Goal: Task Accomplishment & Management: Use online tool/utility

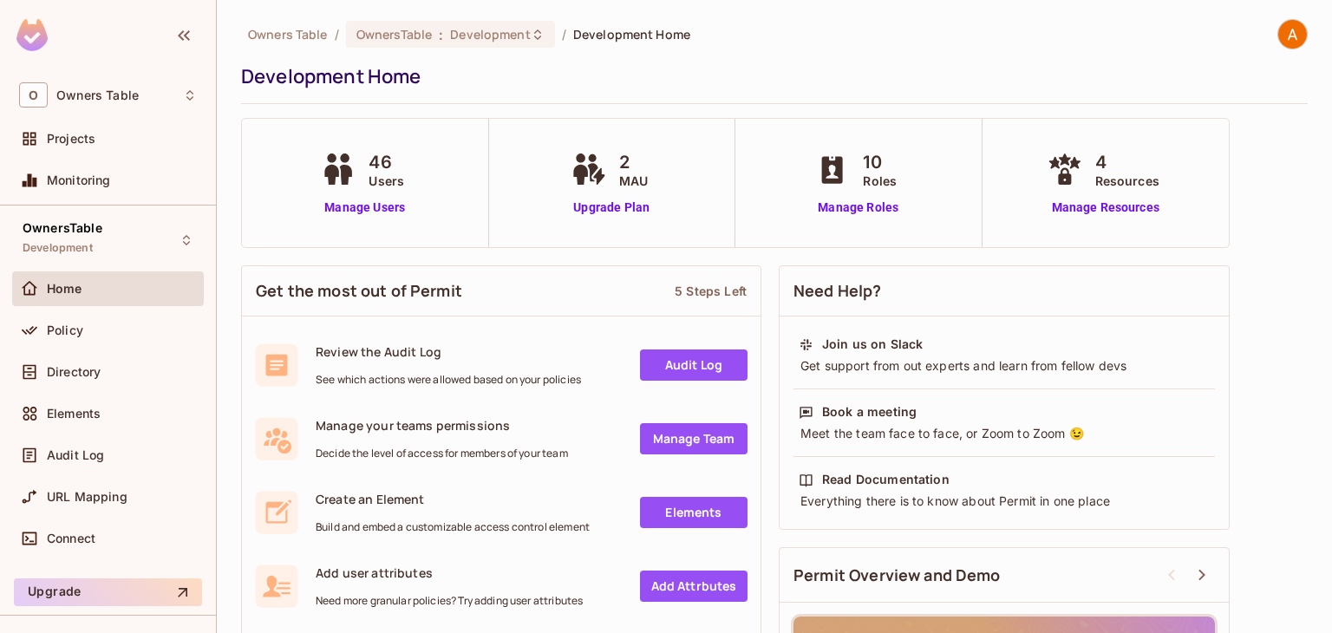
scroll to position [258, 0]
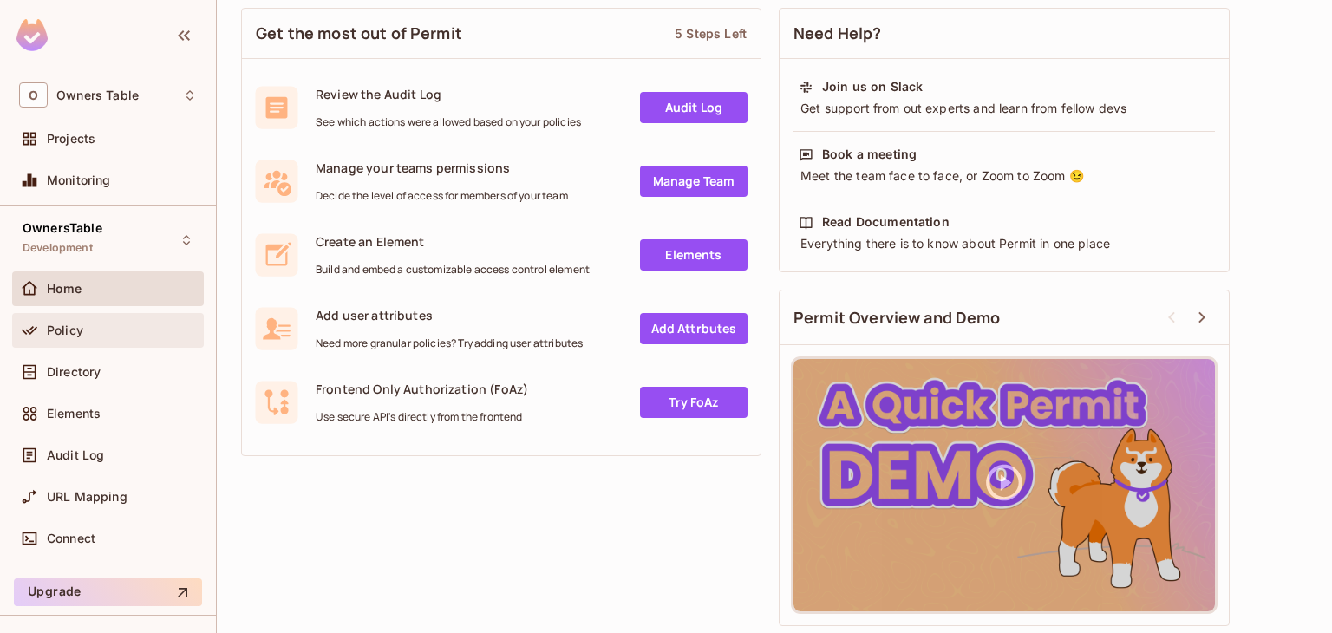
click at [115, 333] on div "Policy" at bounding box center [122, 331] width 150 height 14
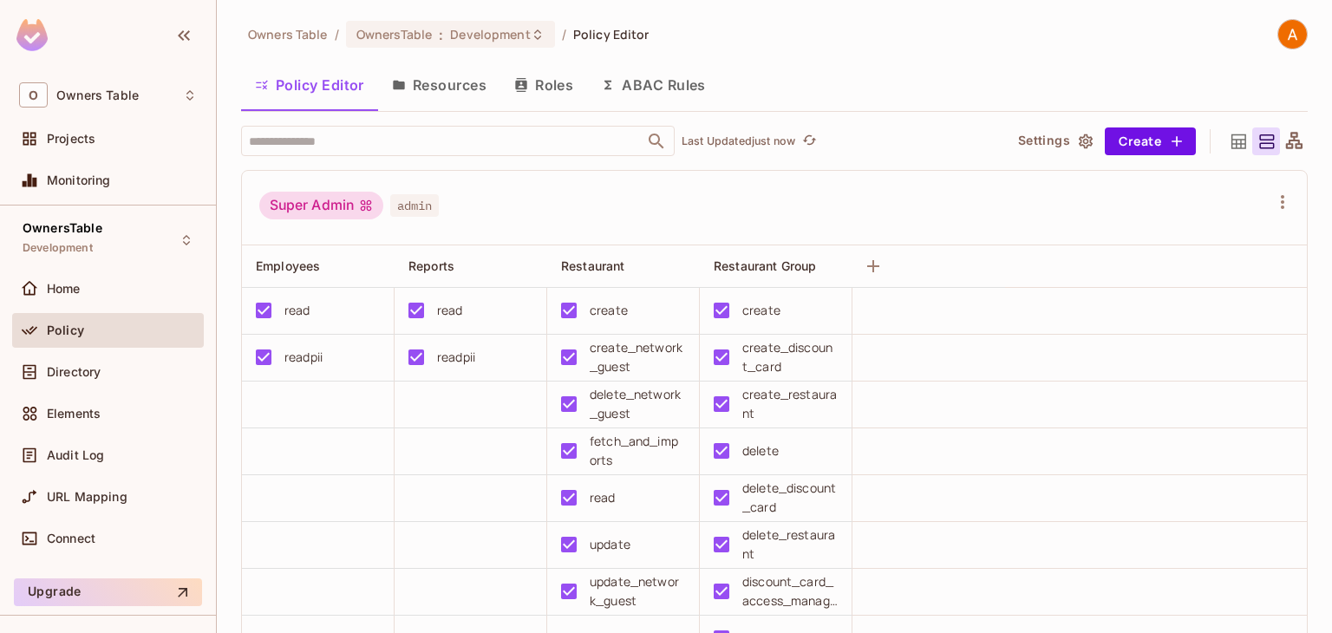
scroll to position [37, 0]
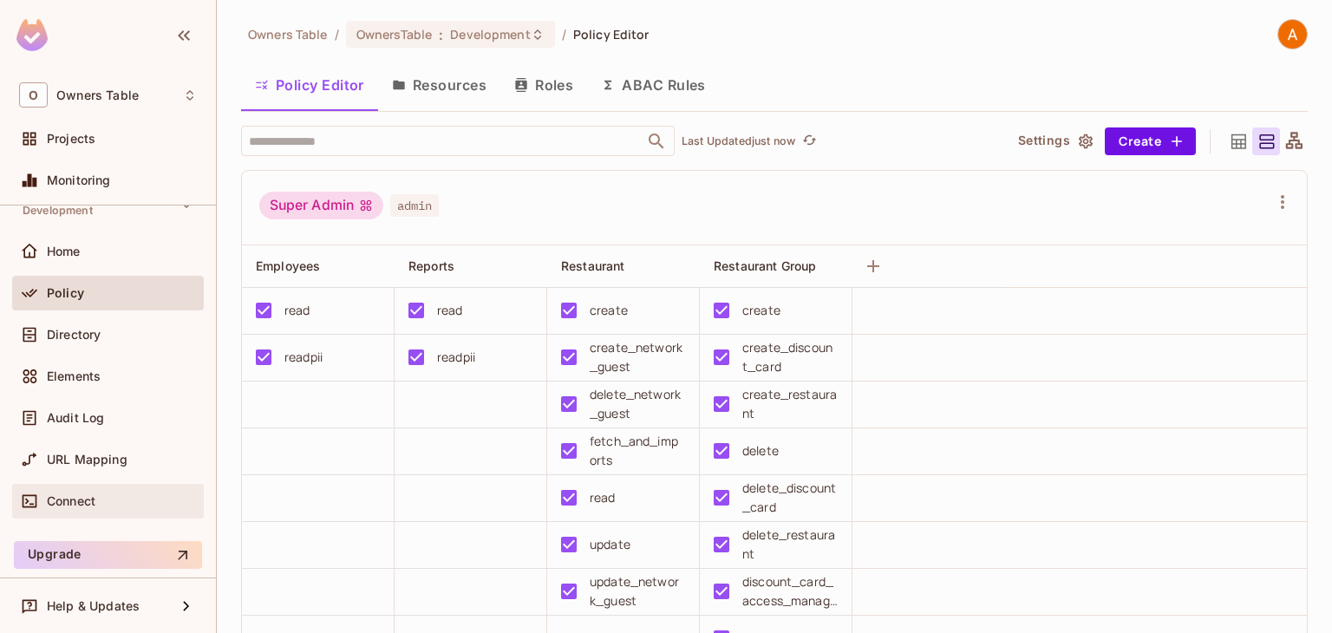
click at [111, 494] on div "Connect" at bounding box center [122, 501] width 150 height 14
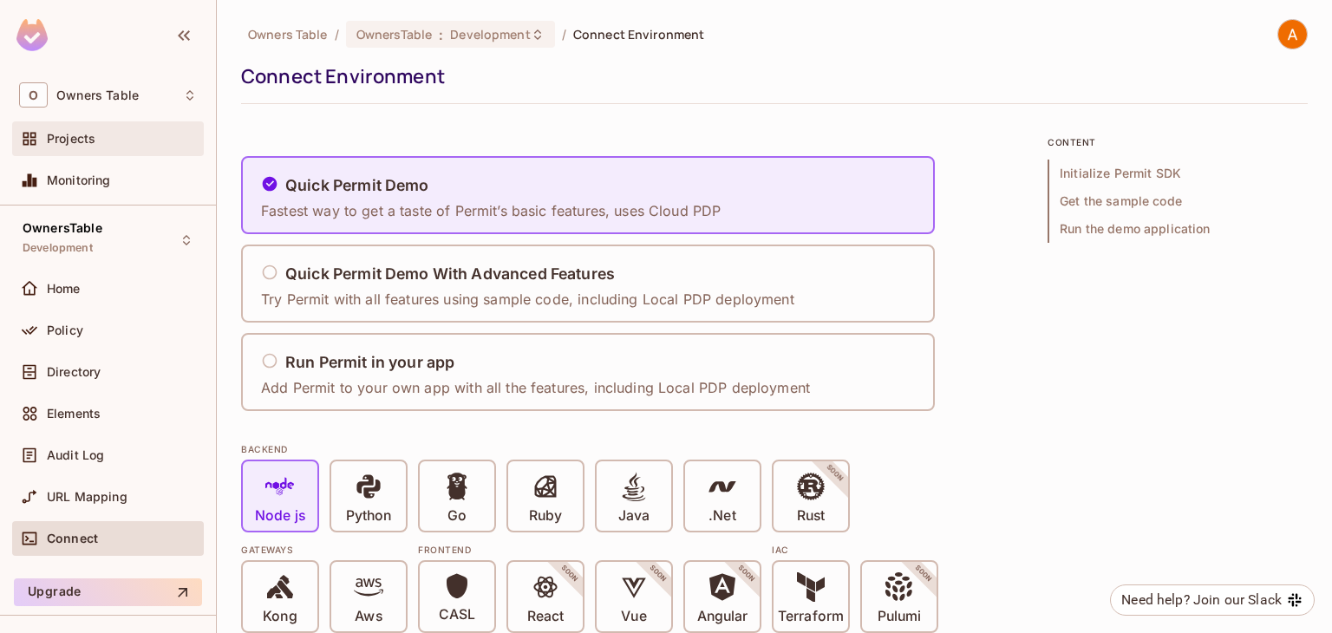
click at [141, 136] on div "Projects" at bounding box center [122, 139] width 150 height 14
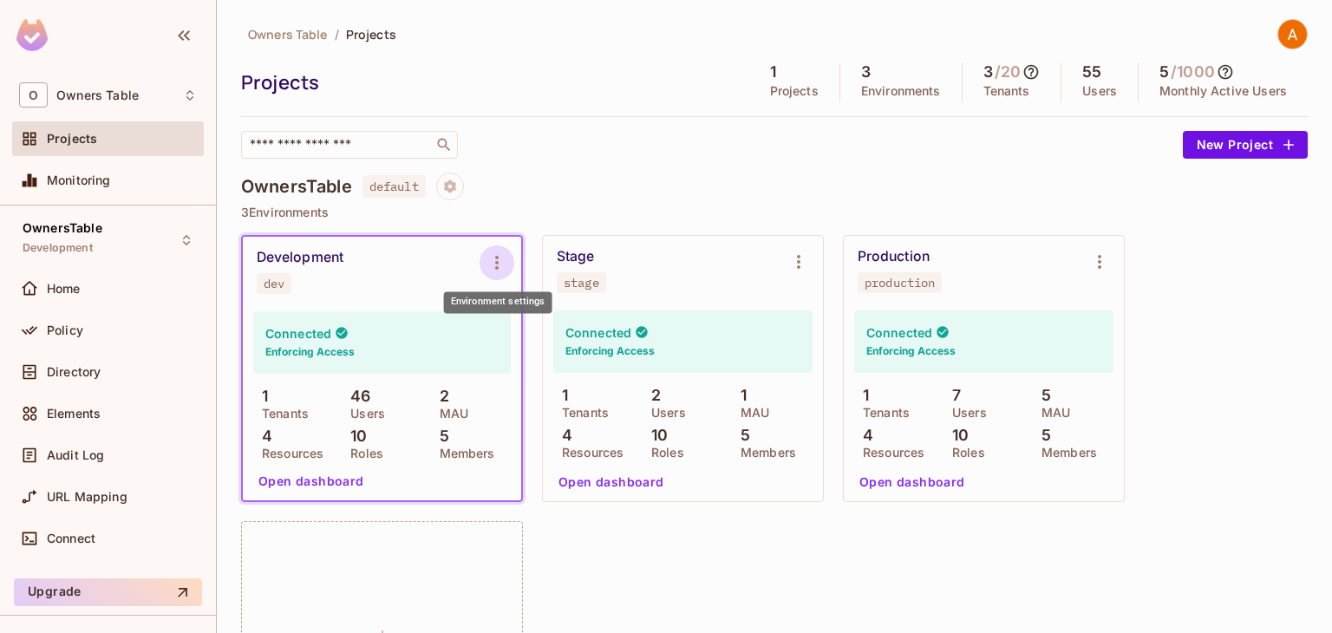
click at [490, 267] on icon "Environment settings" at bounding box center [497, 262] width 21 height 21
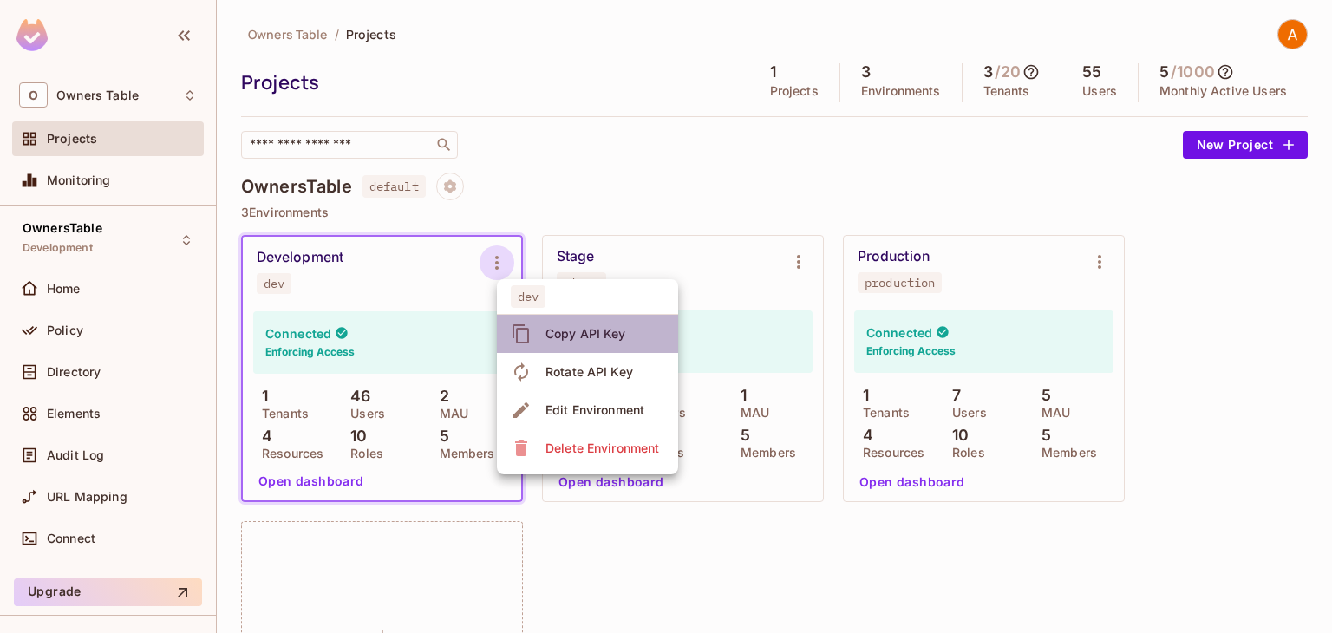
click at [622, 335] on div "Copy API Key" at bounding box center [586, 333] width 81 height 17
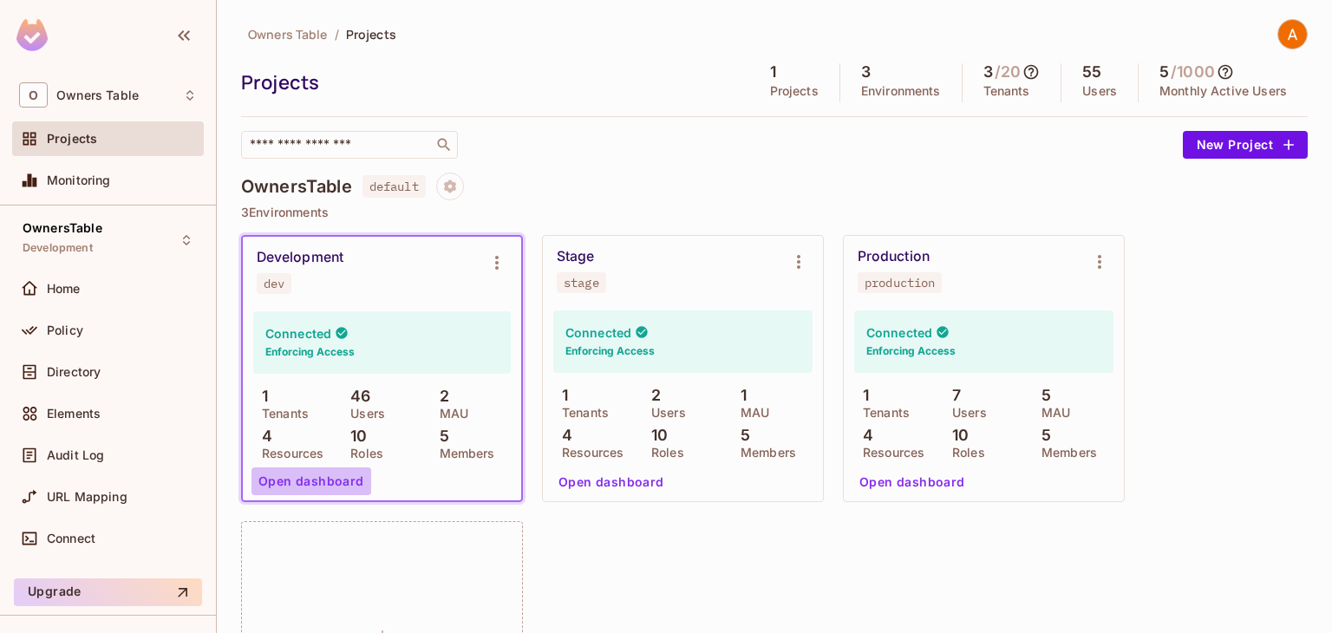
click at [324, 484] on button "Open dashboard" at bounding box center [312, 482] width 120 height 28
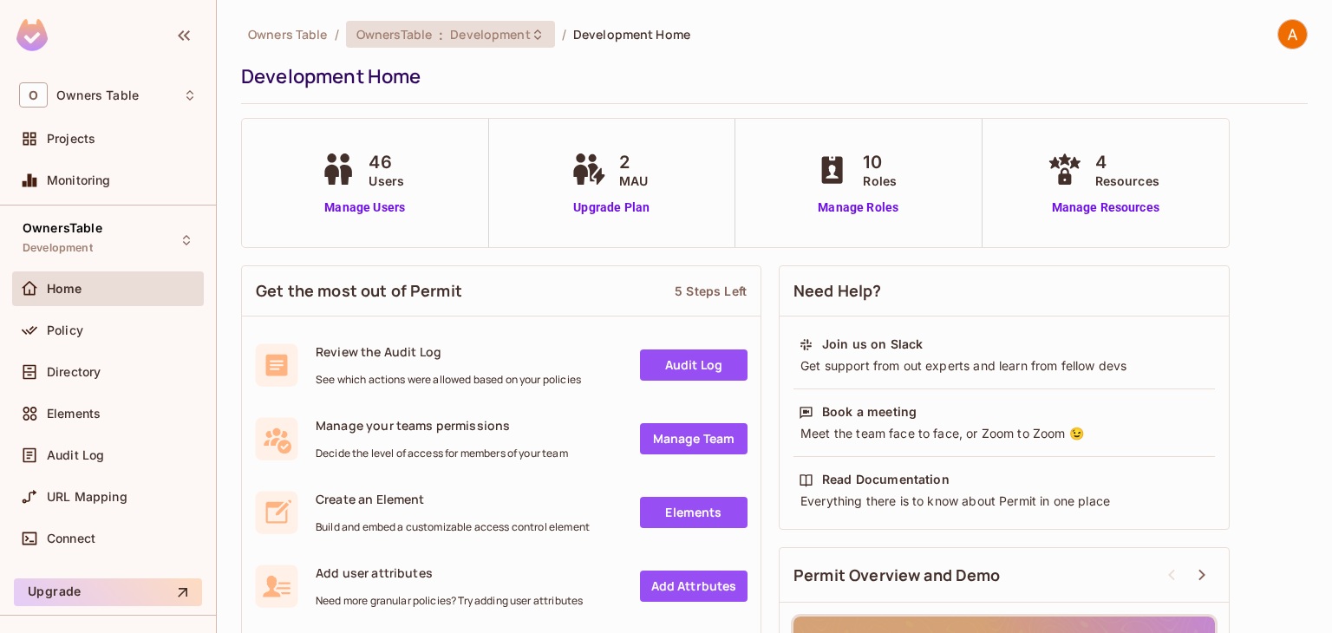
click at [402, 40] on span "OwnersTable" at bounding box center [394, 34] width 75 height 16
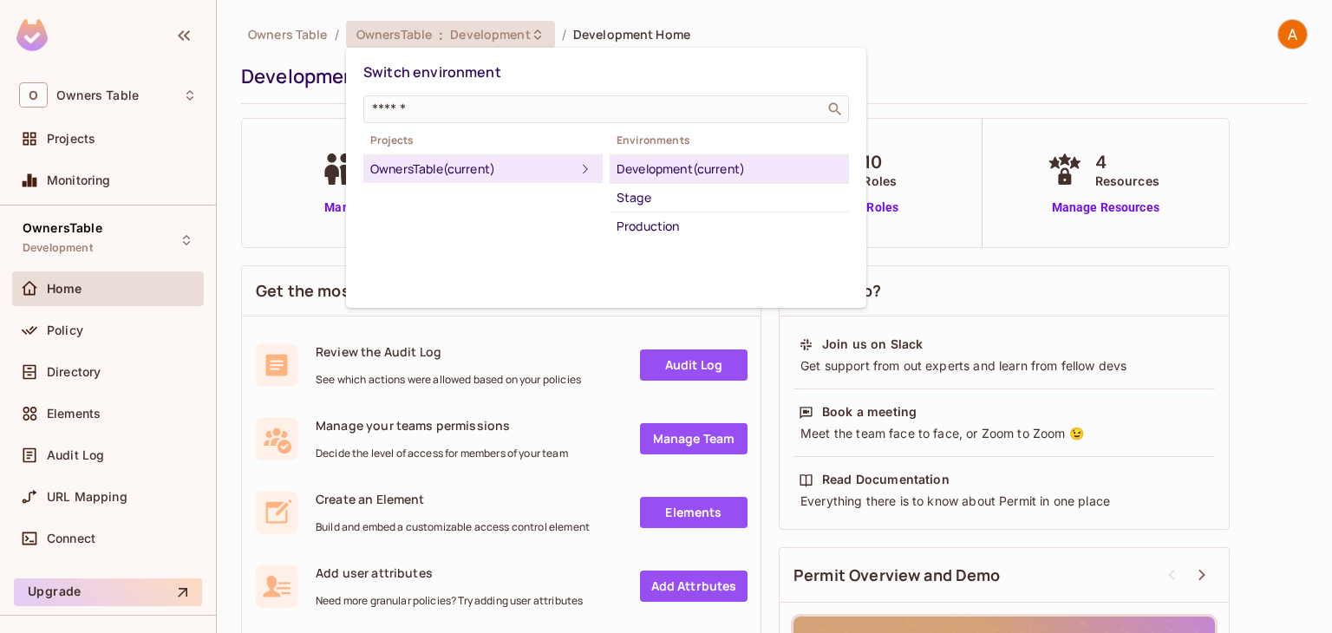
click at [1086, 445] on div at bounding box center [666, 316] width 1332 height 633
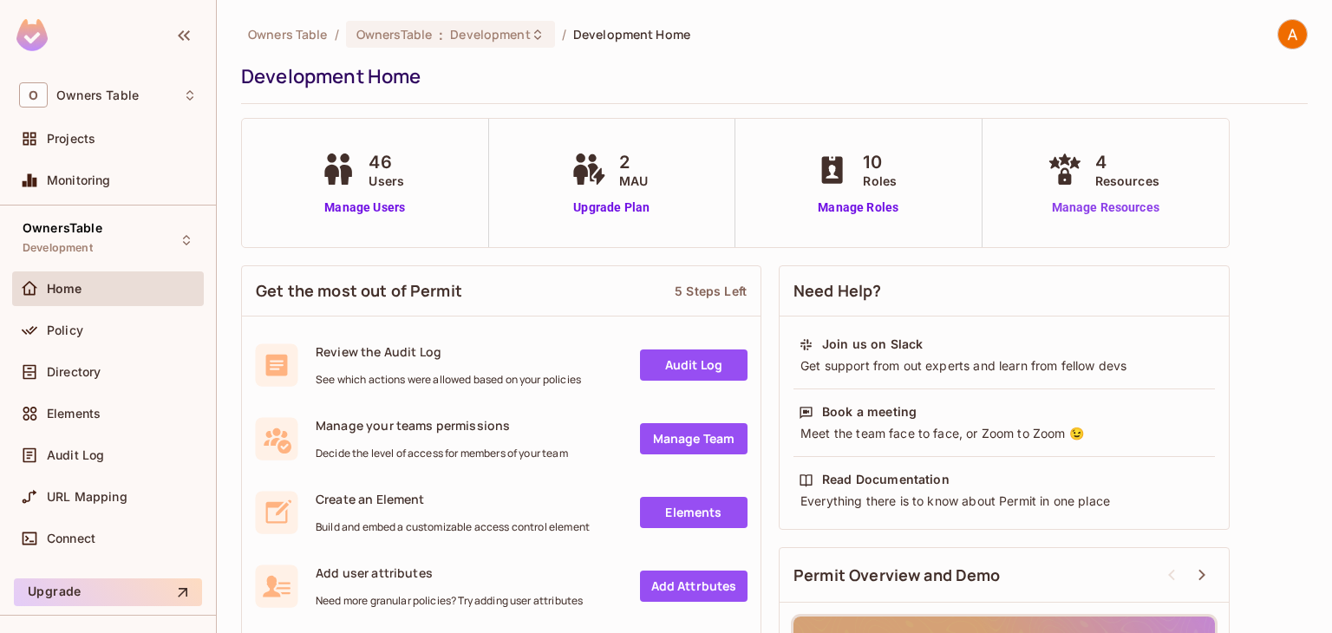
click at [1078, 199] on link "Manage Resources" at bounding box center [1106, 208] width 125 height 18
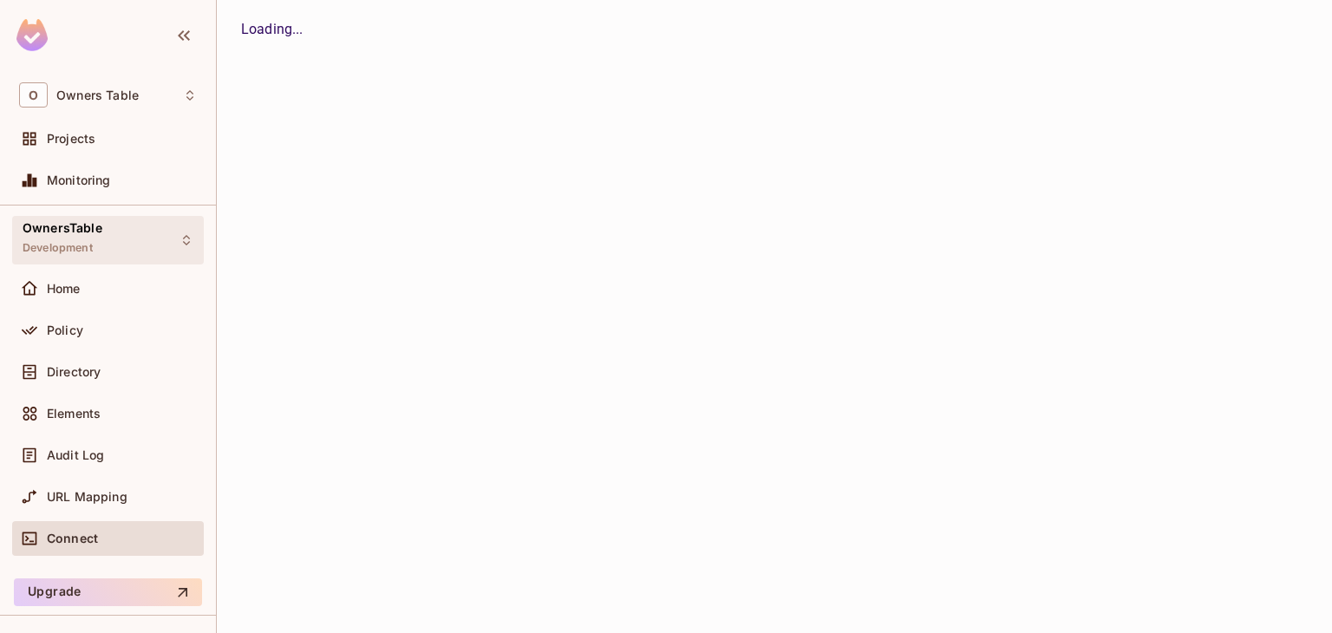
click at [108, 234] on div "OwnersTable Development" at bounding box center [108, 240] width 192 height 48
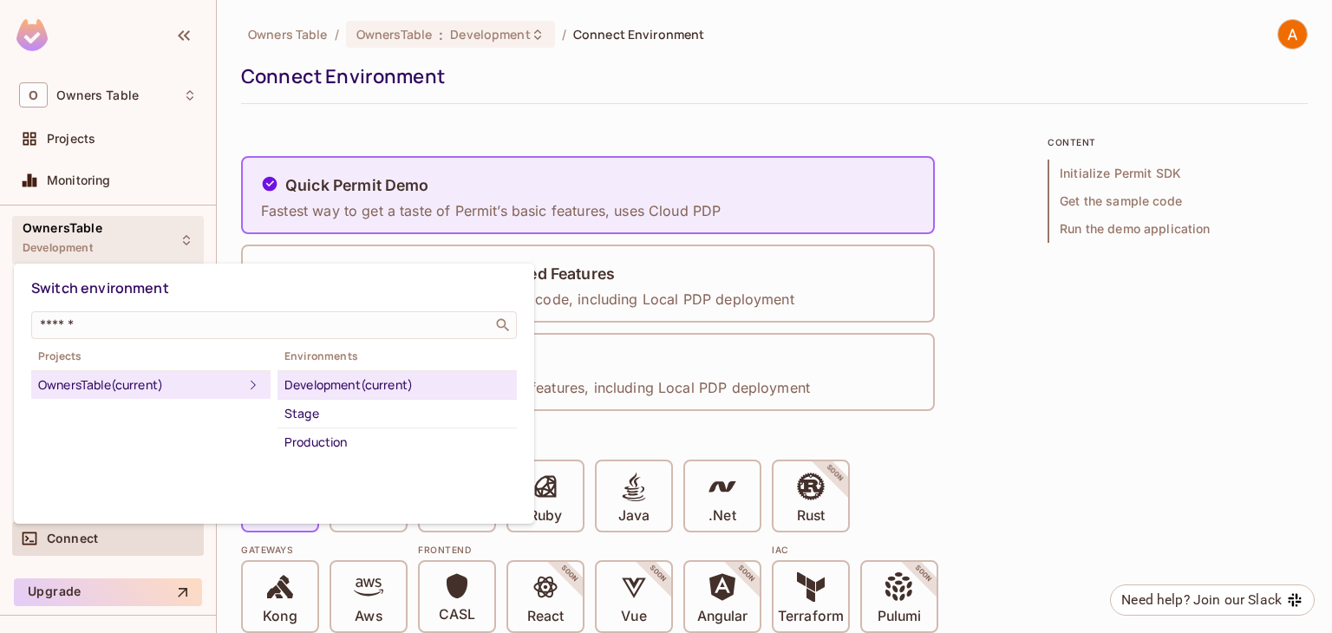
click at [164, 384] on div "OwnersTable (current)" at bounding box center [140, 385] width 205 height 21
click at [268, 38] on div at bounding box center [666, 316] width 1332 height 633
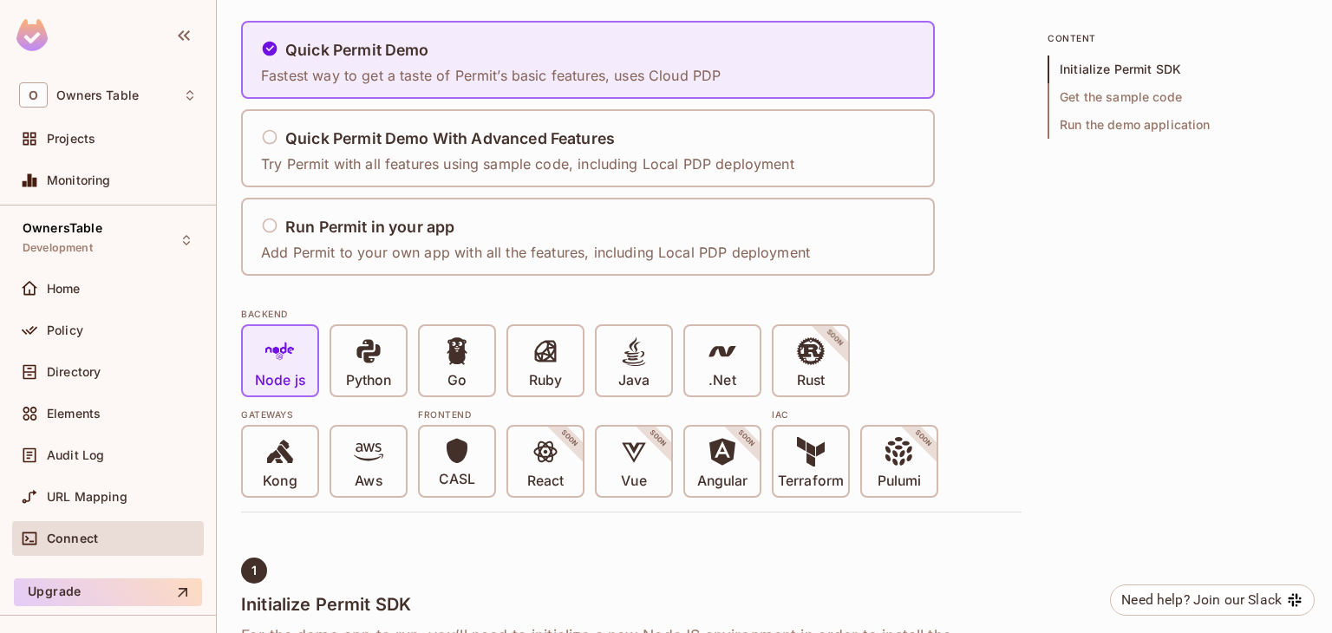
scroll to position [132, 0]
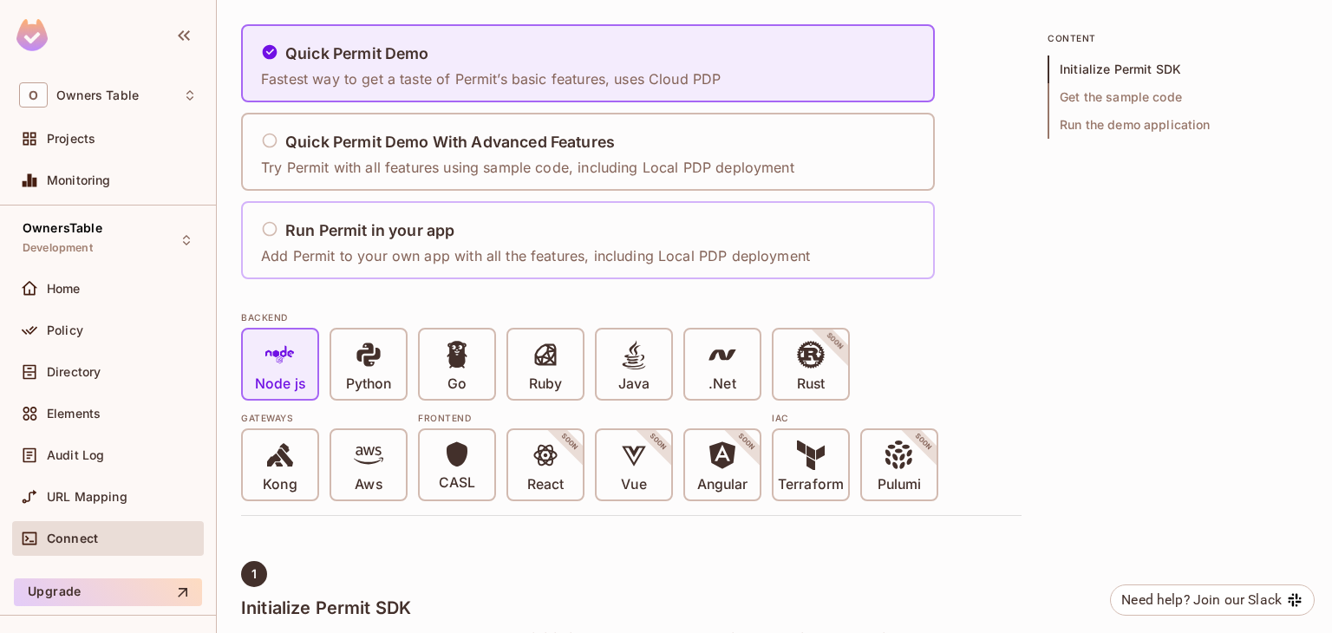
click at [379, 237] on h5 "Run Permit in your app" at bounding box center [369, 230] width 169 height 17
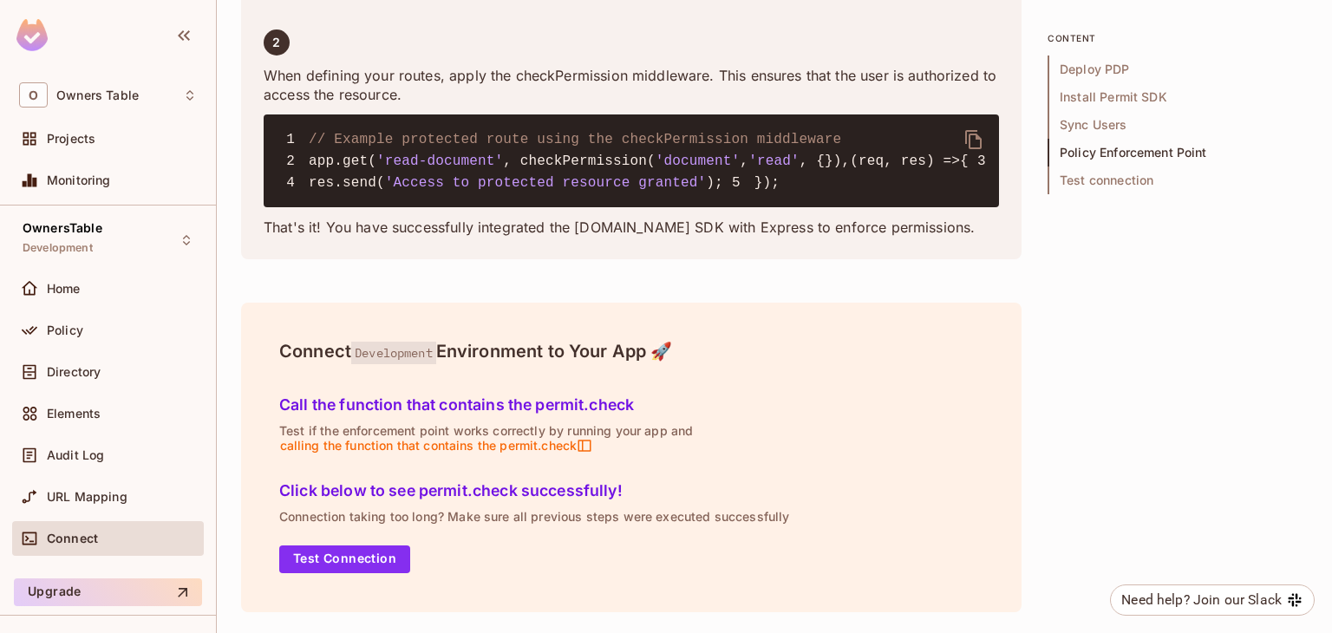
scroll to position [3754, 0]
click at [1101, 79] on span "Deploy PDP" at bounding box center [1178, 70] width 260 height 28
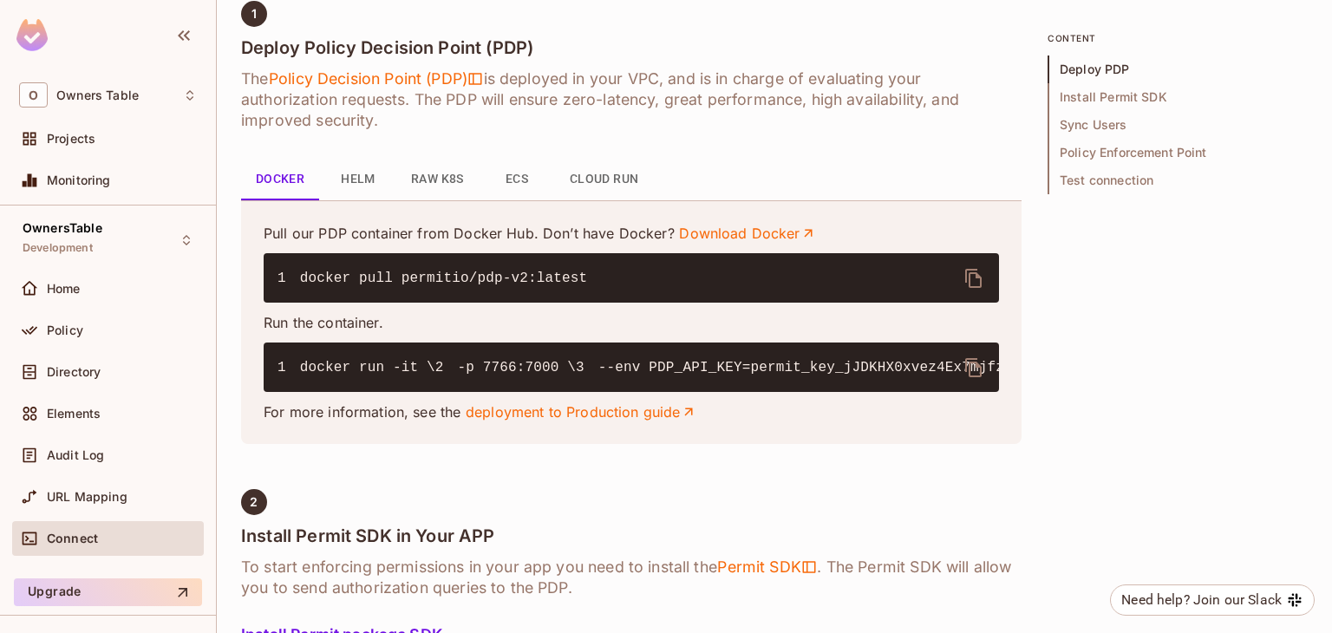
click at [369, 174] on button "Helm" at bounding box center [358, 180] width 78 height 42
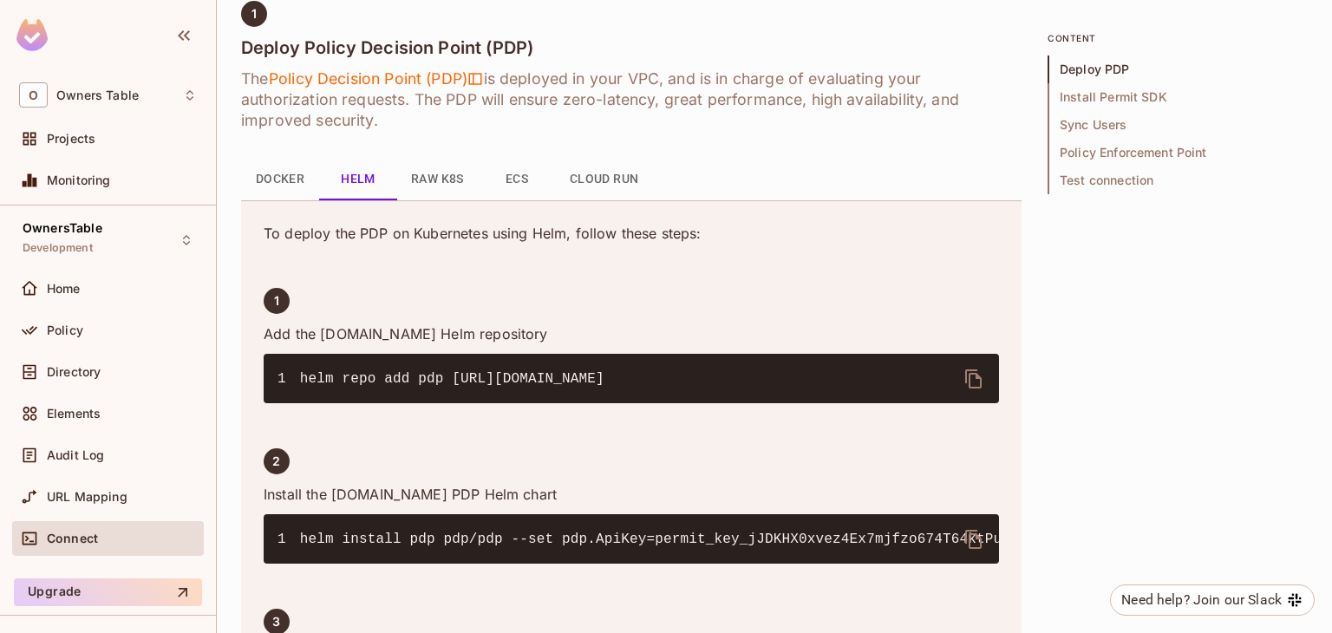
click at [430, 179] on button "Raw K8s" at bounding box center [437, 180] width 81 height 42
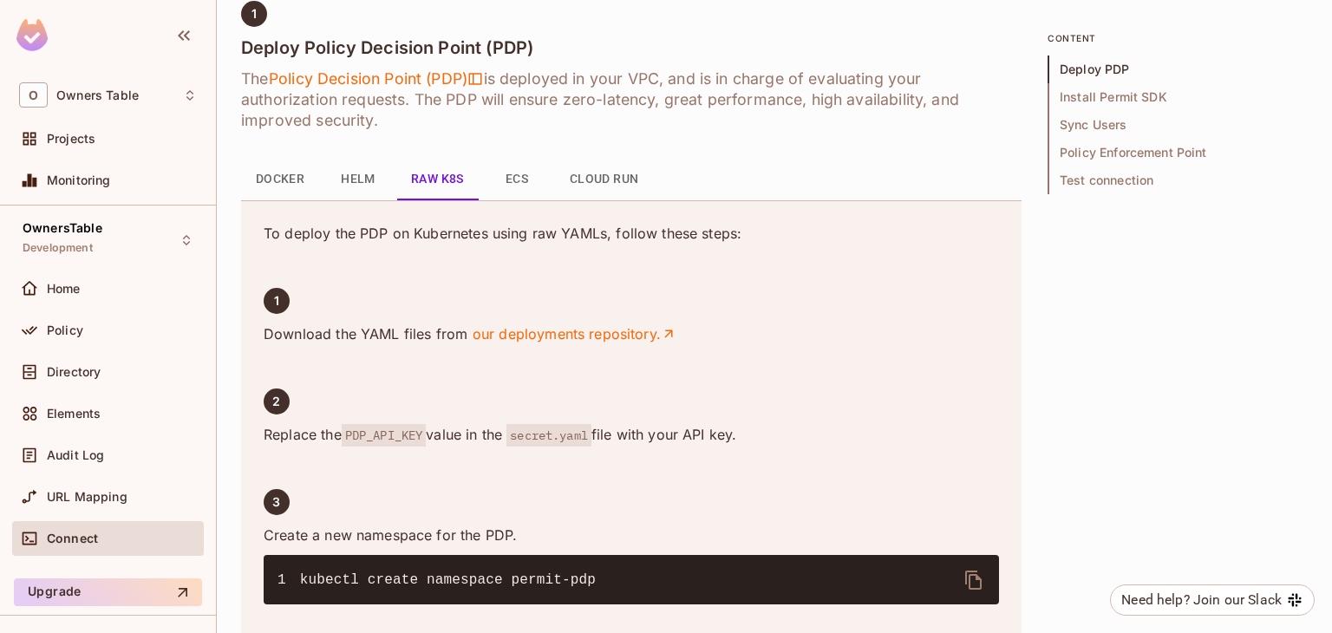
click at [540, 173] on button "ECS" at bounding box center [517, 180] width 78 height 42
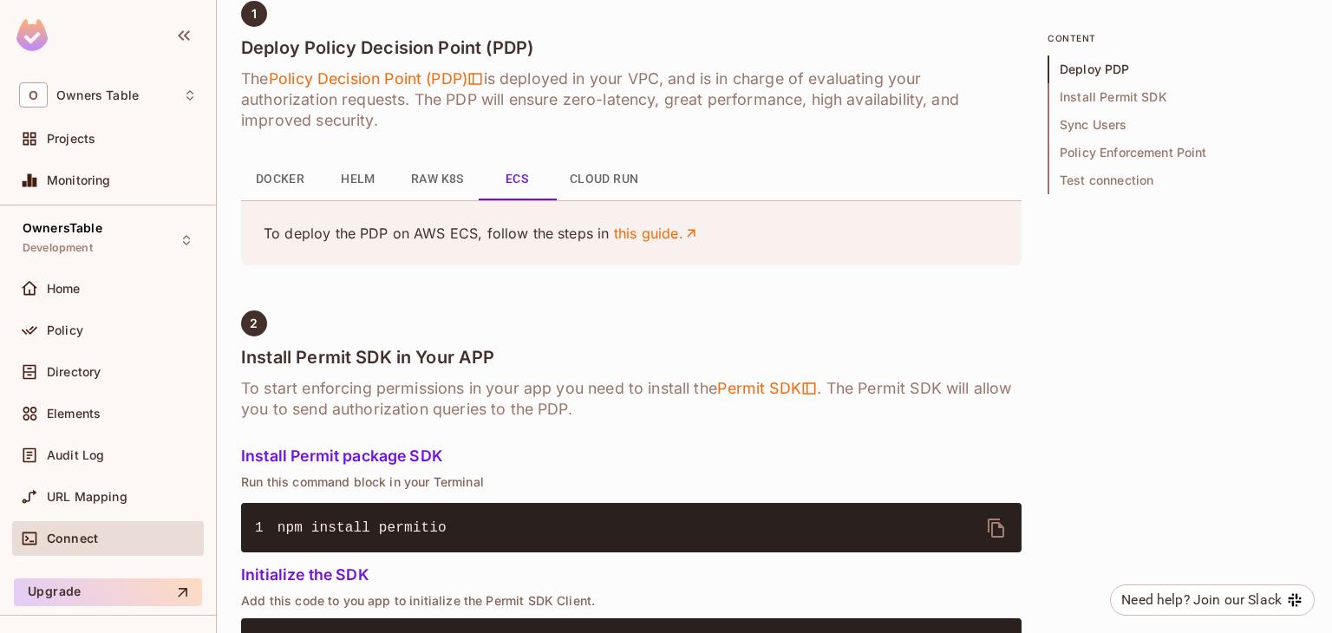
click at [484, 174] on button "ECS" at bounding box center [517, 180] width 78 height 42
click at [455, 174] on button "Raw K8s" at bounding box center [437, 180] width 81 height 42
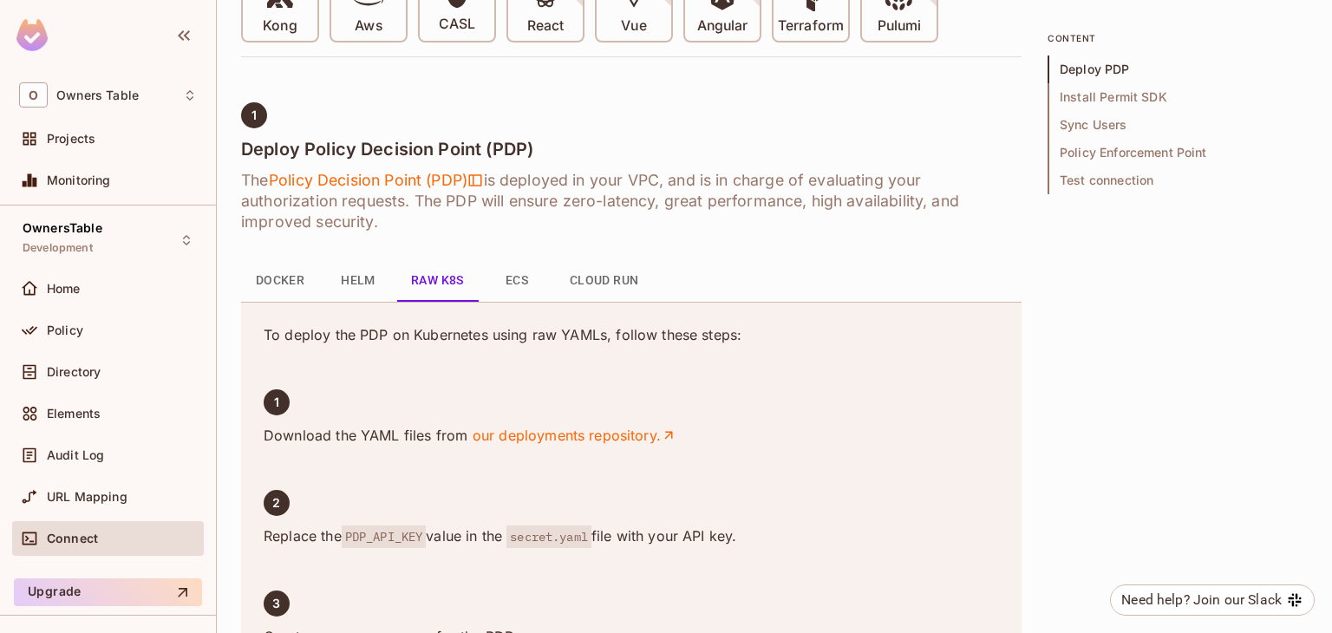
scroll to position [0, 0]
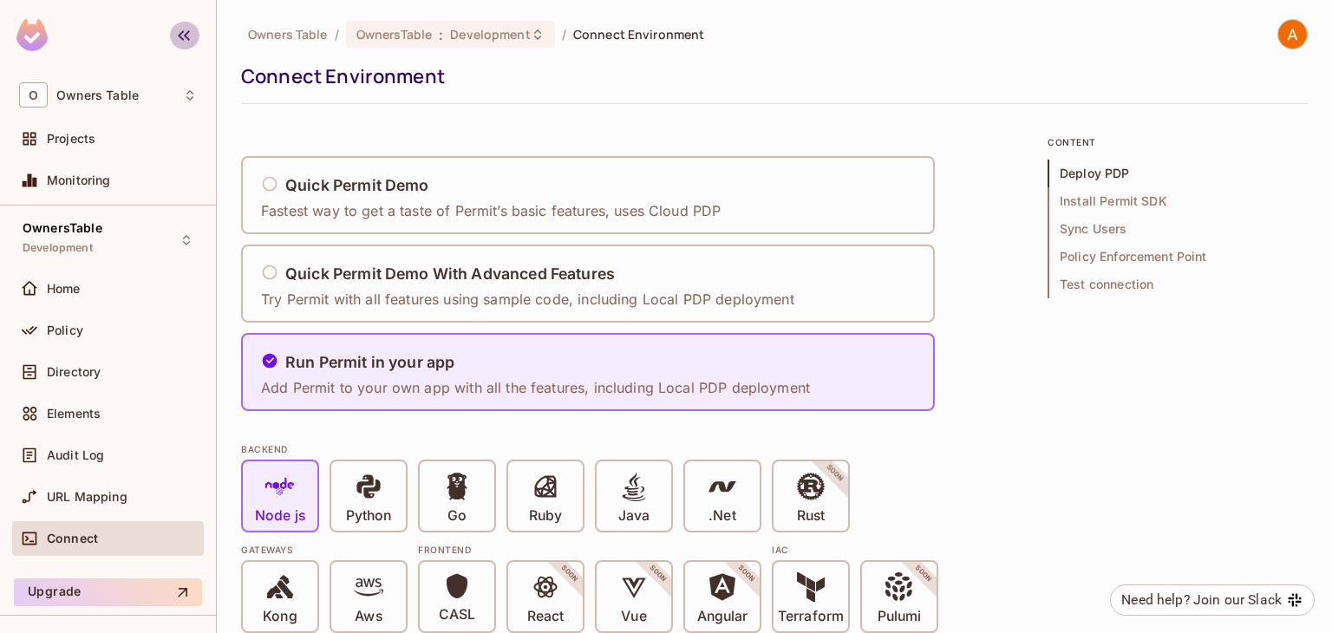
click at [183, 43] on icon "button" at bounding box center [183, 35] width 21 height 21
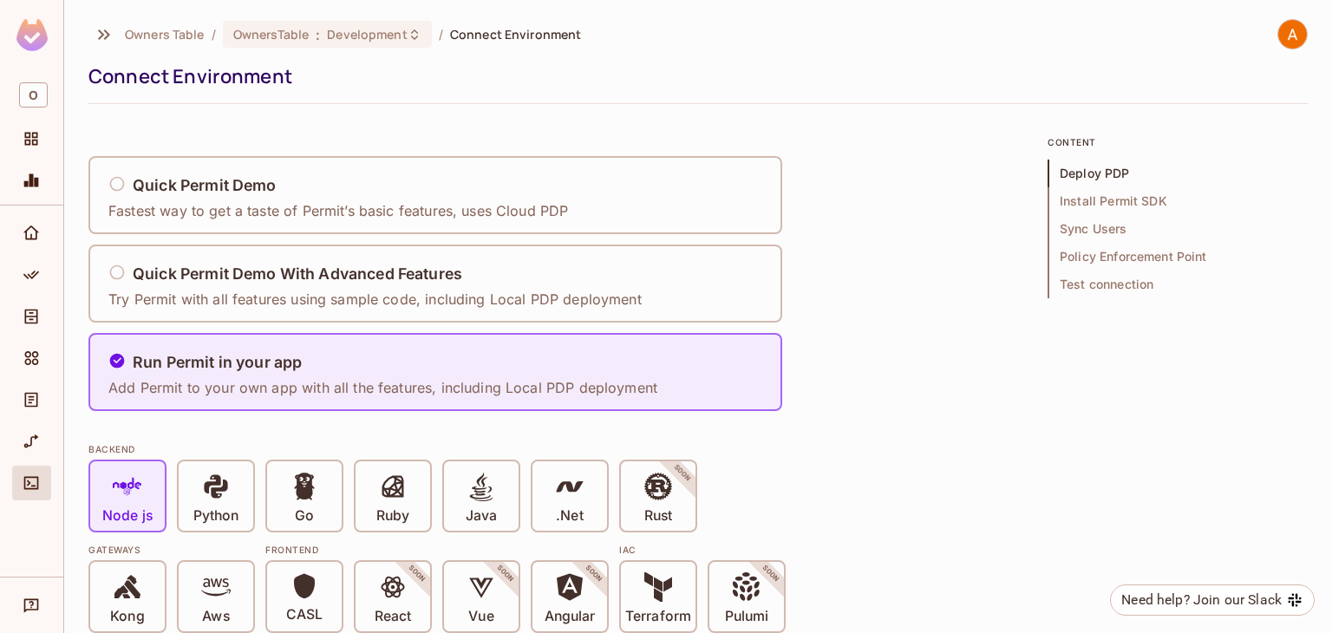
click at [34, 32] on img at bounding box center [31, 35] width 31 height 32
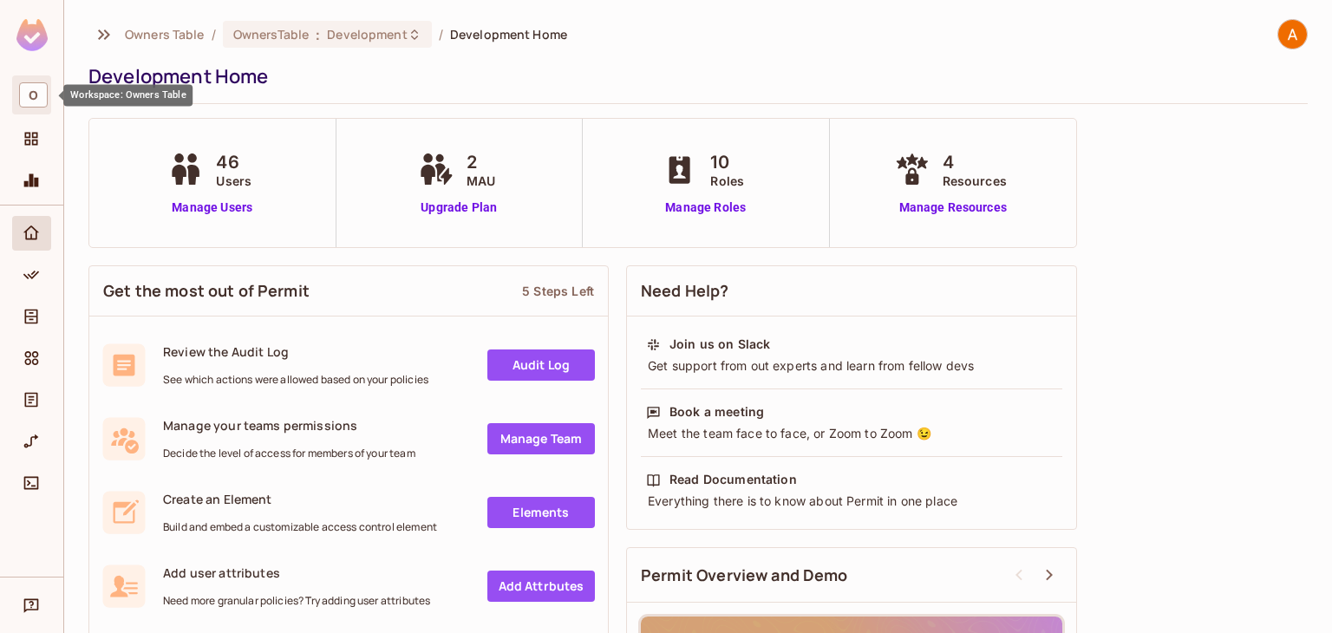
click at [36, 110] on div "O" at bounding box center [31, 94] width 39 height 39
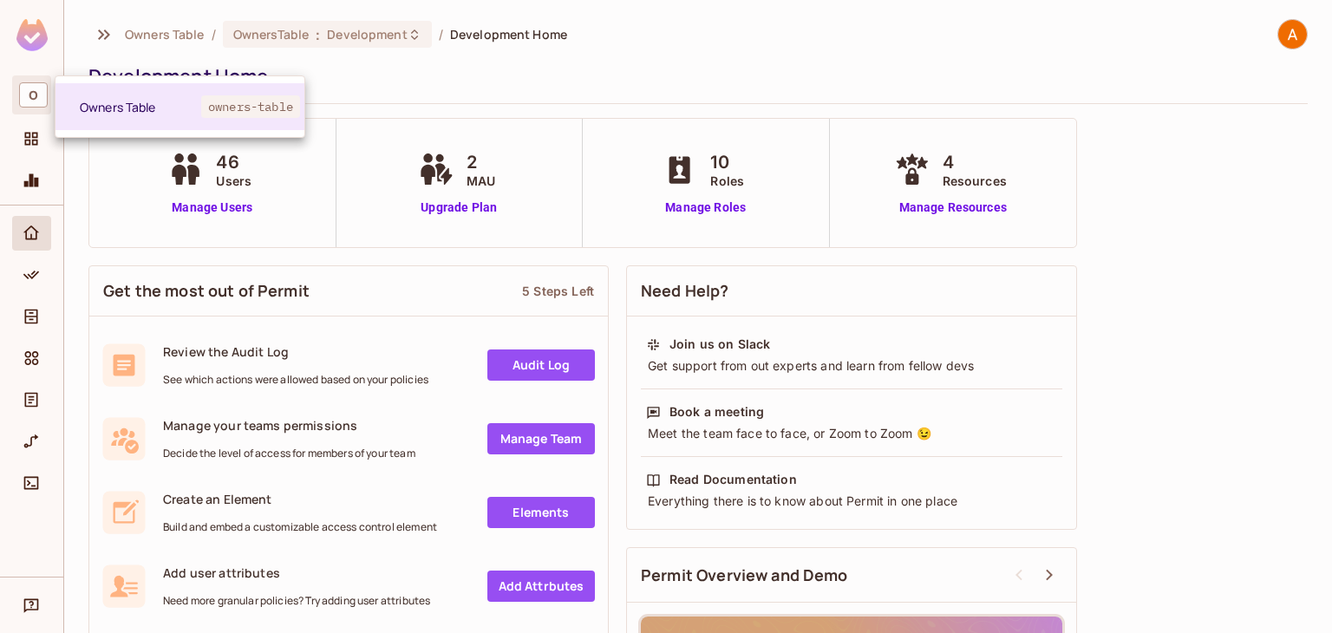
click at [1285, 29] on div at bounding box center [666, 316] width 1332 height 633
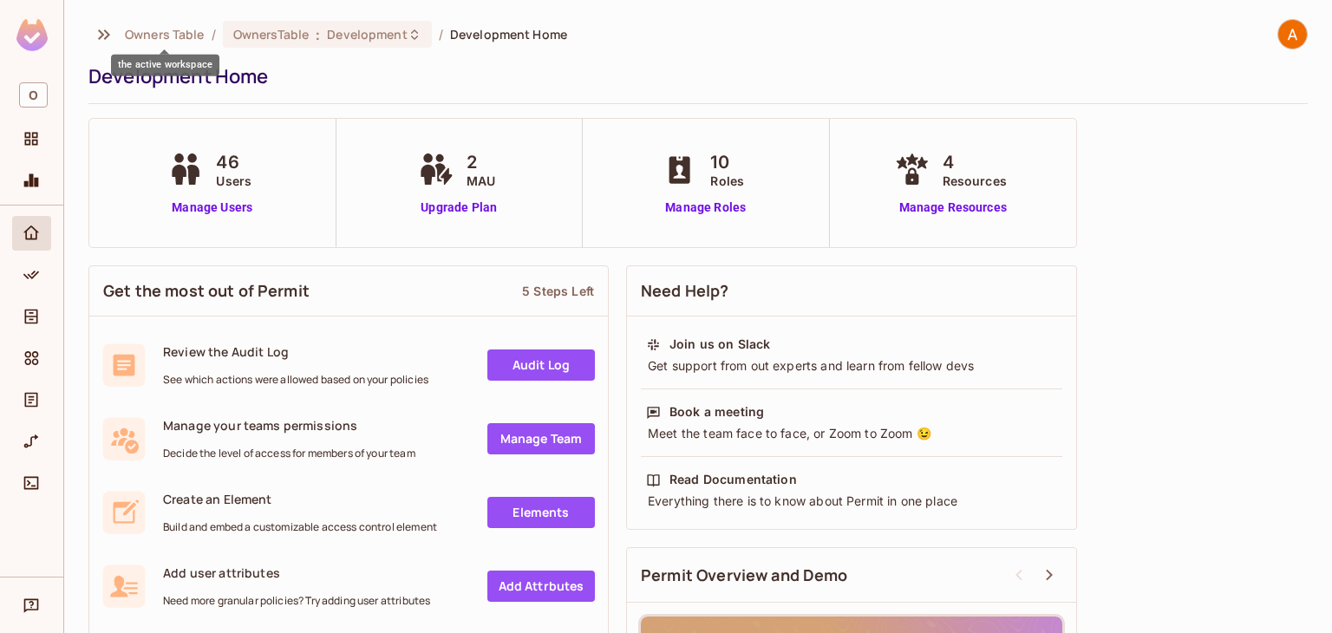
click at [140, 39] on span "Owners Table" at bounding box center [165, 34] width 80 height 16
click at [95, 33] on icon "button" at bounding box center [104, 34] width 21 height 21
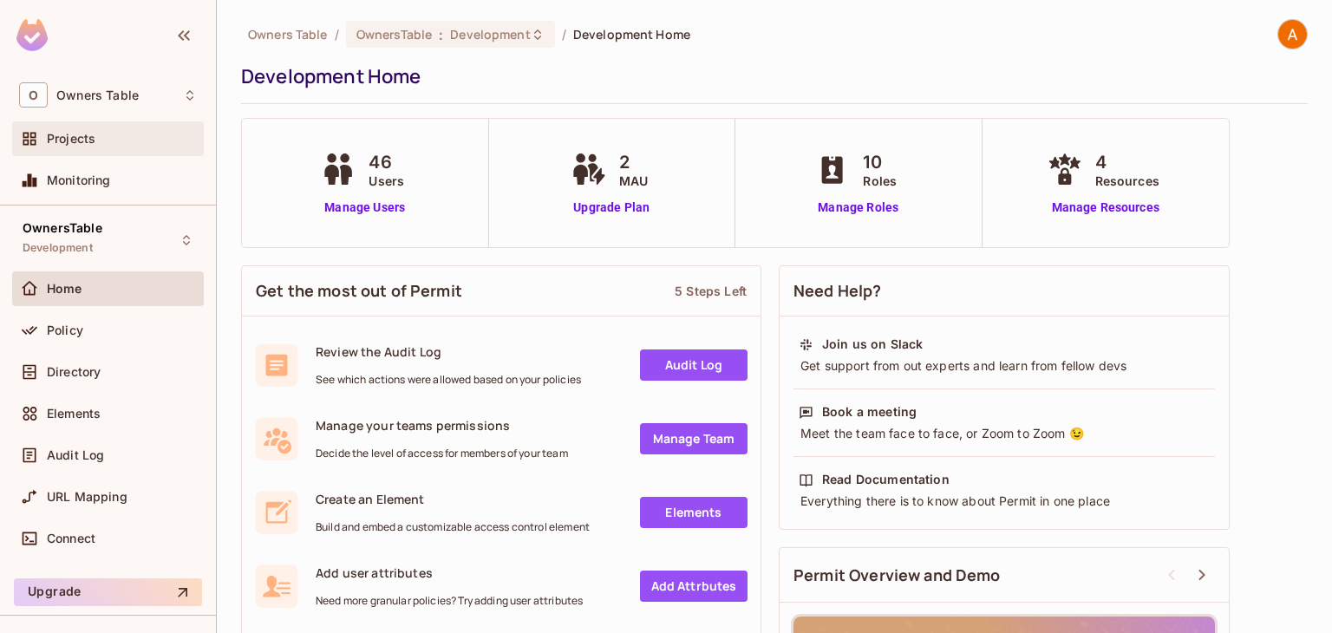
click at [81, 137] on span "Projects" at bounding box center [71, 139] width 49 height 14
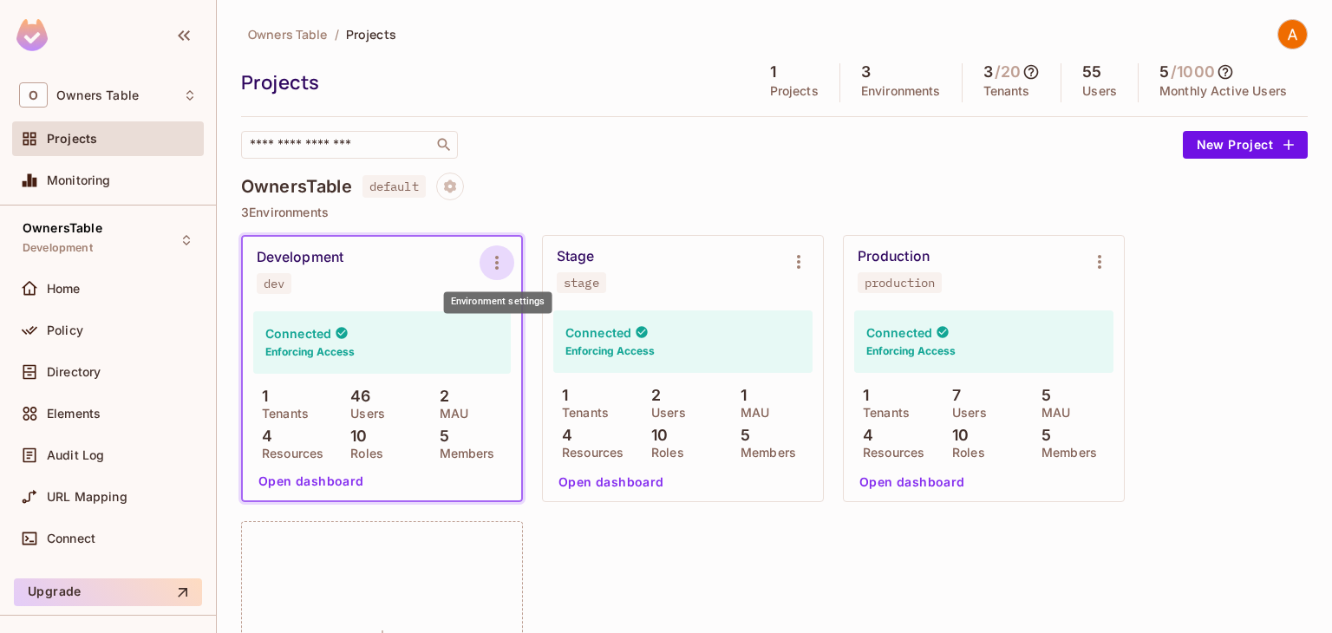
click at [502, 270] on icon "Environment settings" at bounding box center [497, 262] width 21 height 21
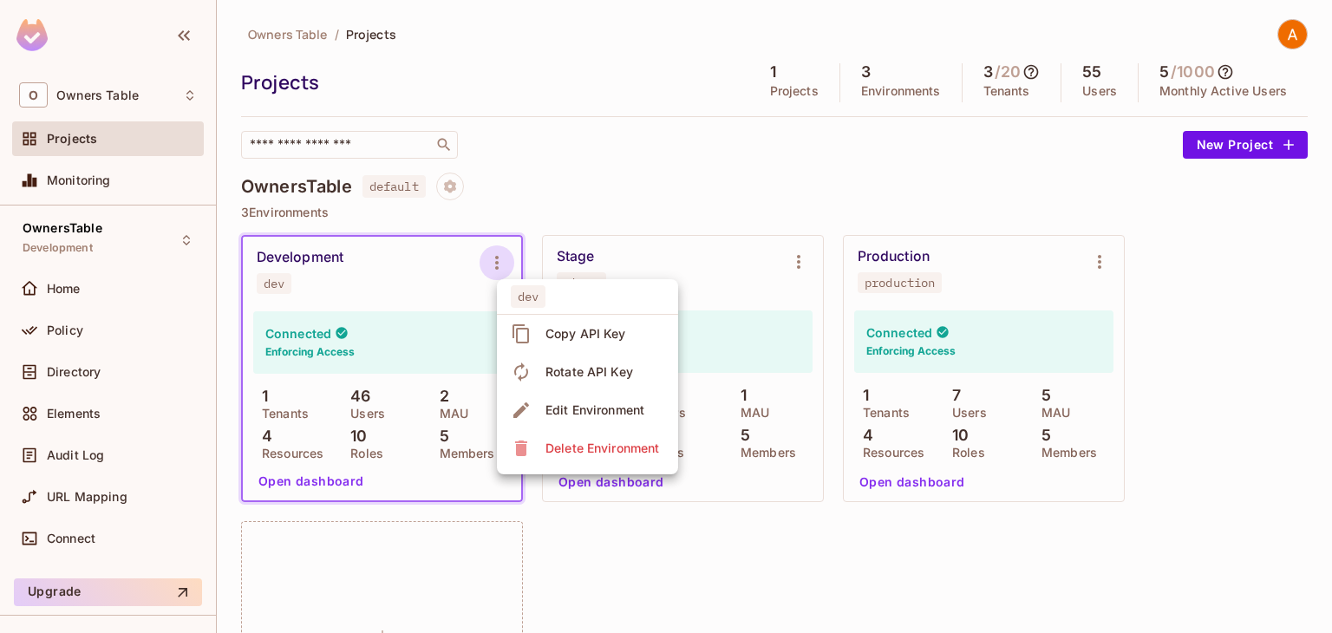
click at [622, 174] on div at bounding box center [666, 316] width 1332 height 633
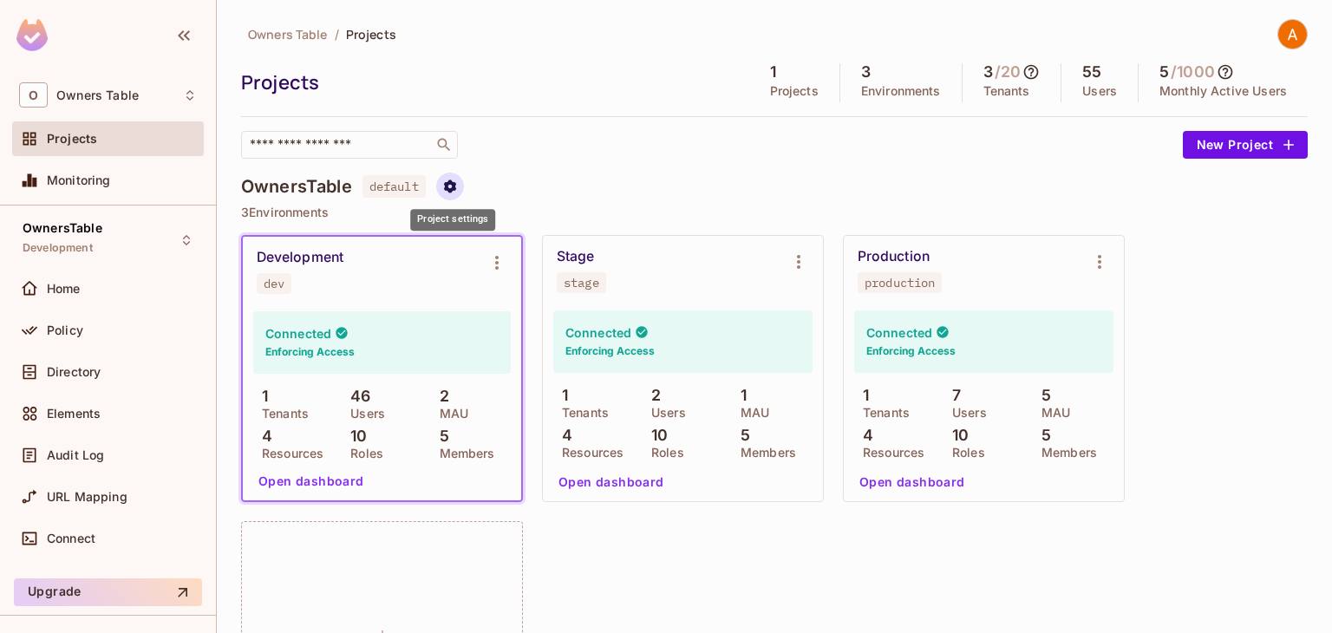
click at [448, 181] on icon "Project settings" at bounding box center [450, 186] width 12 height 13
click at [697, 199] on div at bounding box center [666, 316] width 1332 height 633
click at [496, 268] on icon "Environment settings" at bounding box center [496, 263] width 3 height 14
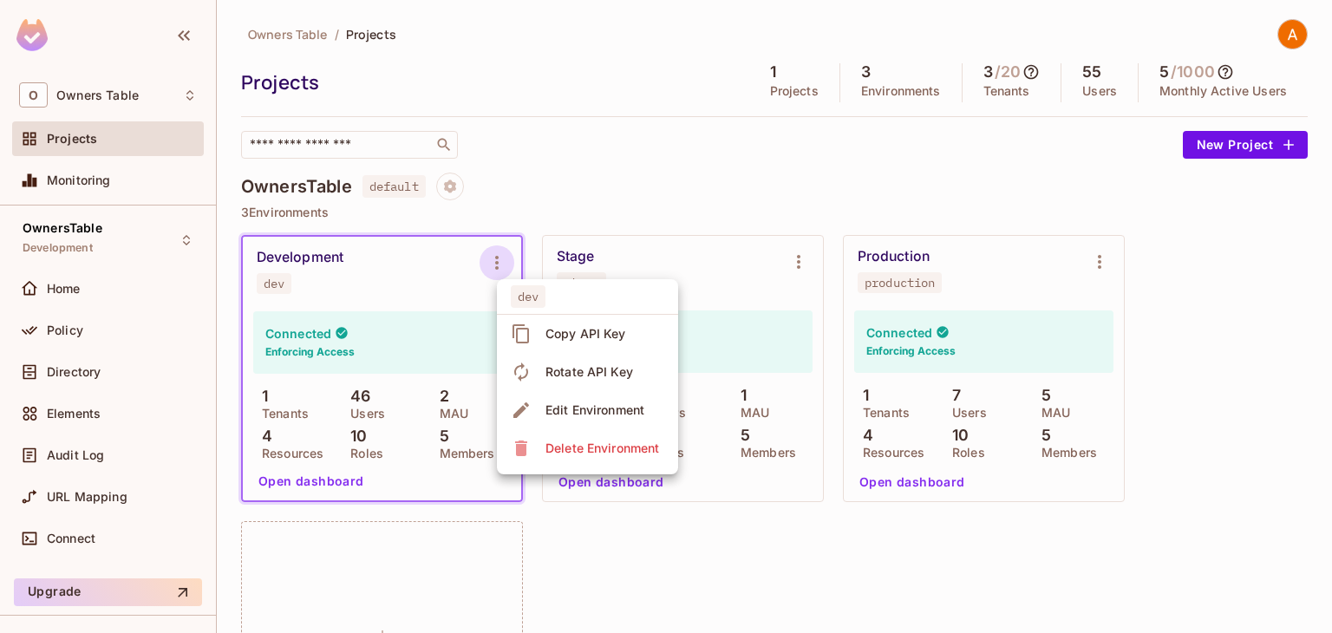
click at [720, 552] on div at bounding box center [666, 316] width 1332 height 633
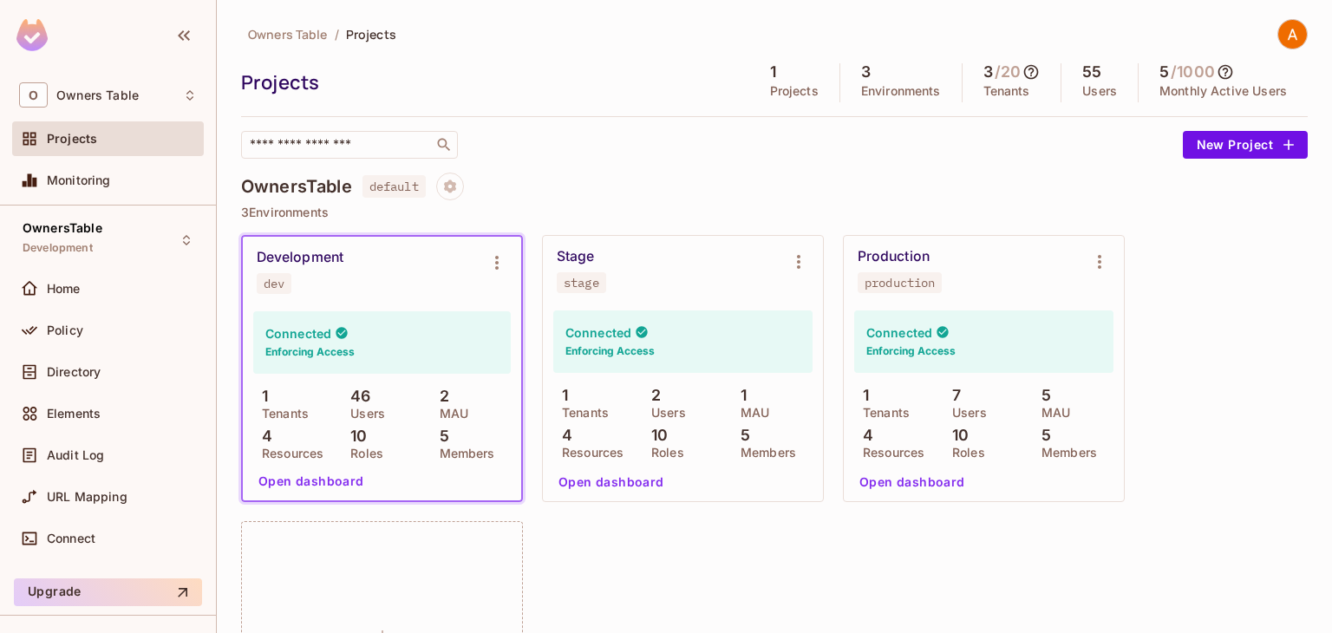
click at [1228, 411] on div "Development dev Connected Enforcing Access 1 Tenants 46 Users 2 MAU 4 Resources…" at bounding box center [774, 511] width 1067 height 553
